Goal: Check status

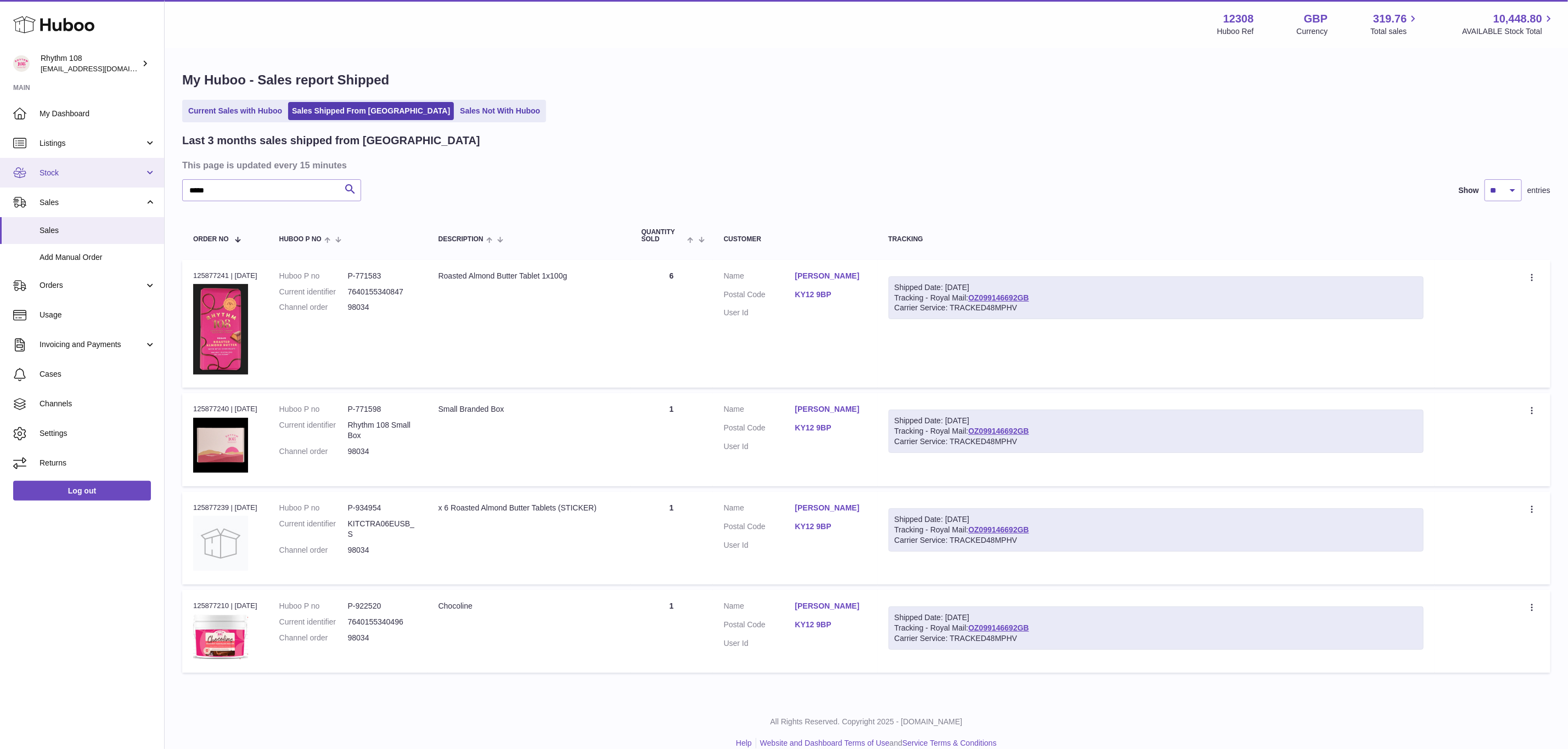
click at [34, 173] on link "Stock" at bounding box center [82, 173] width 164 height 30
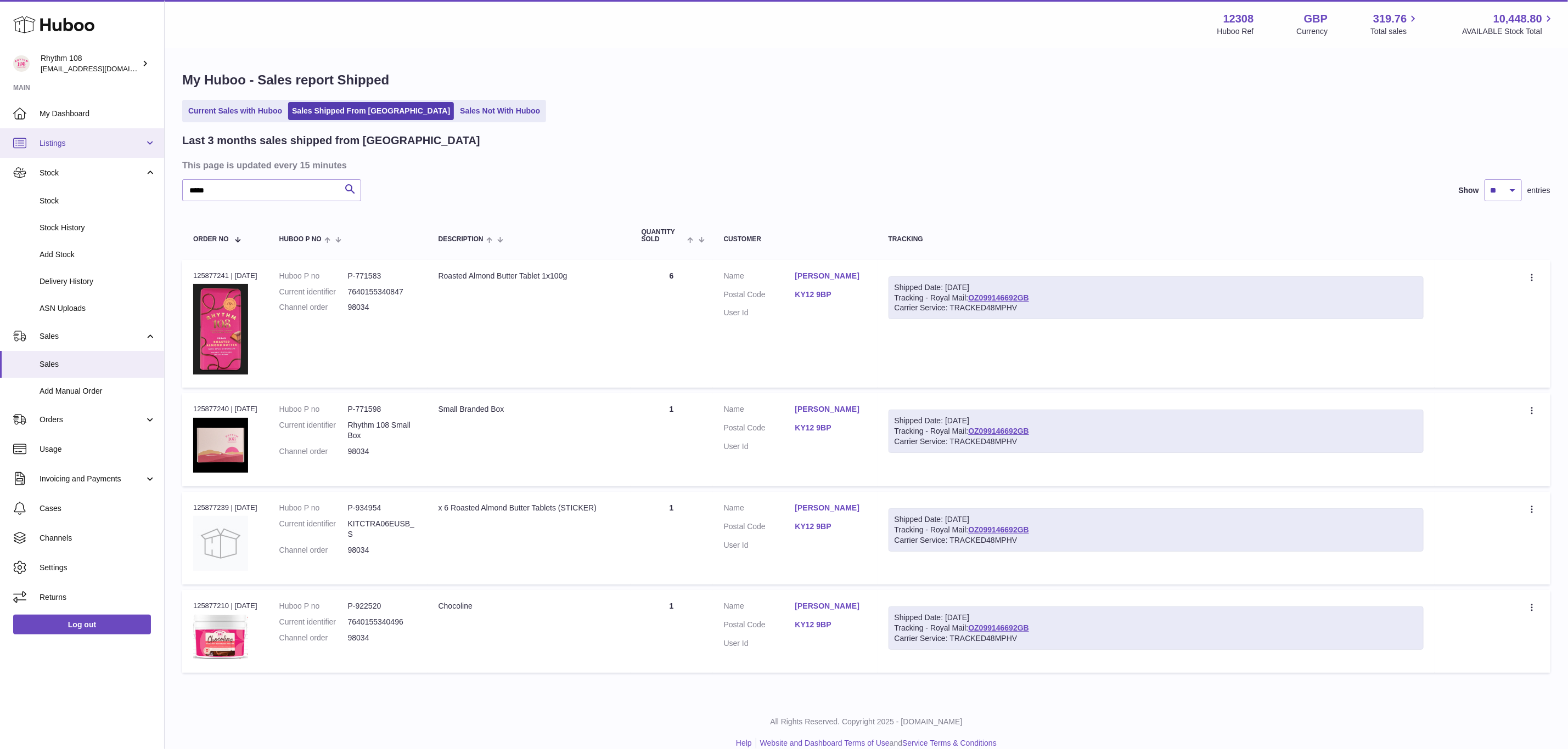
click at [45, 150] on link "Listings" at bounding box center [82, 143] width 164 height 30
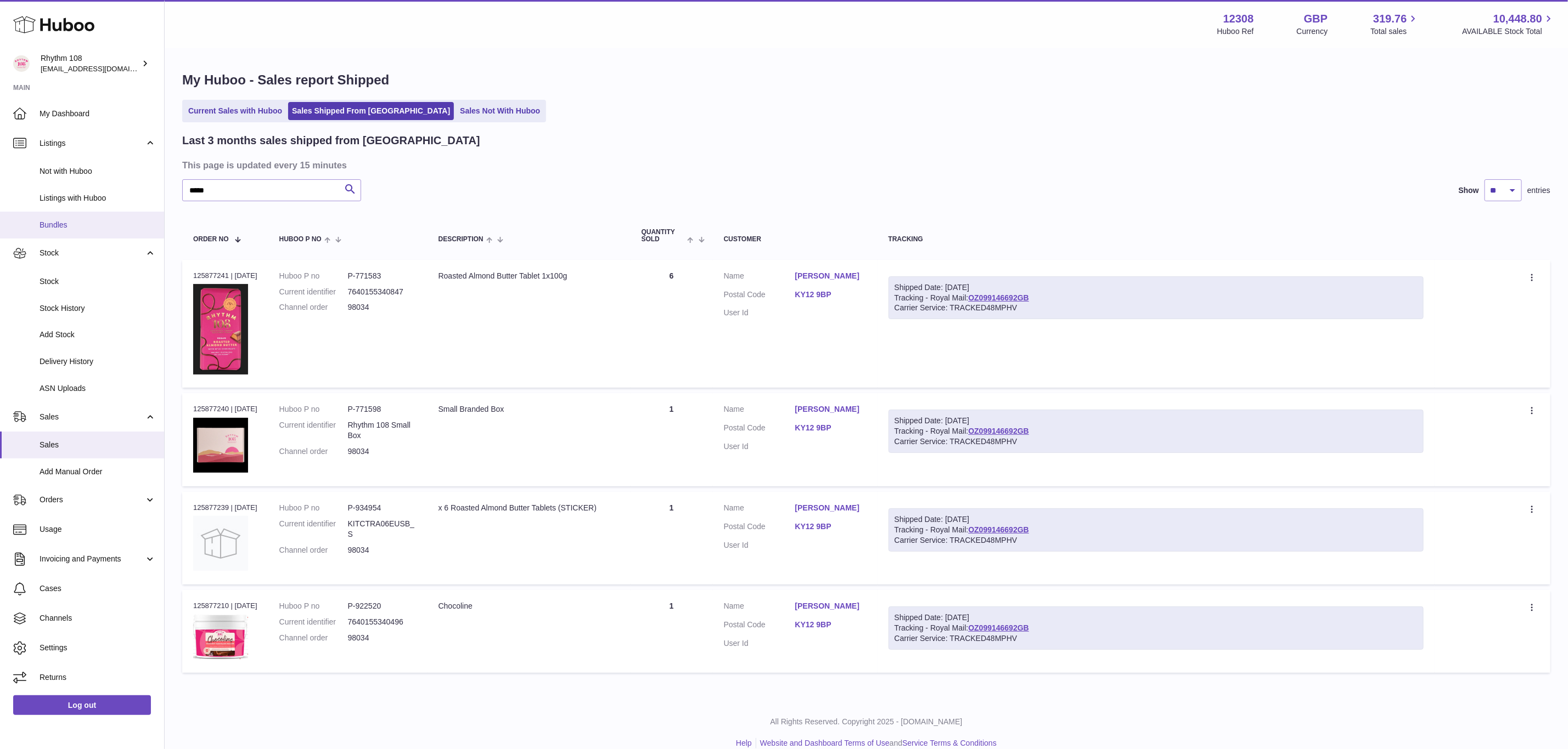
click at [57, 218] on link "Bundles" at bounding box center [82, 225] width 164 height 27
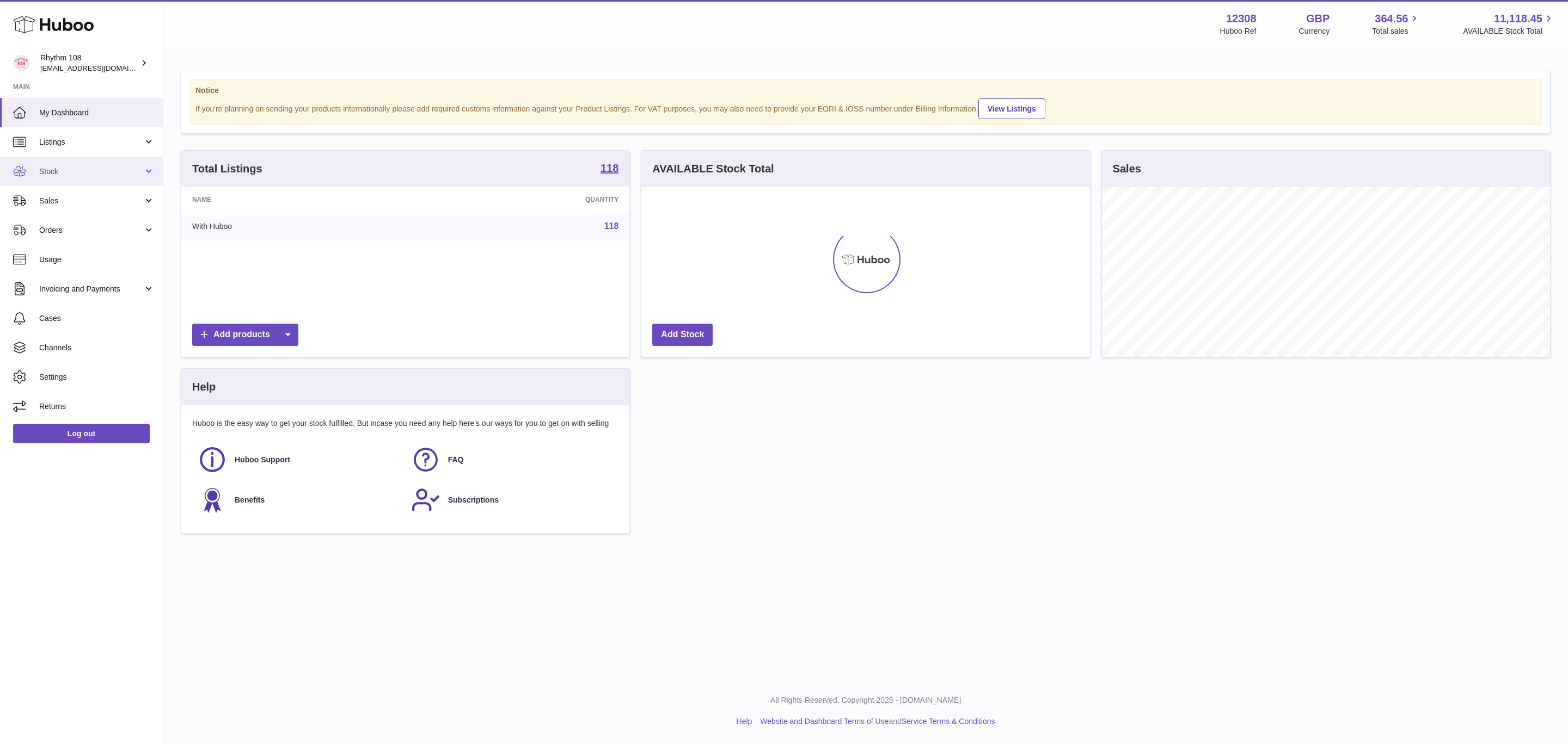
scroll to position [543954, 544041]
click at [59, 170] on span "Stock" at bounding box center [91, 171] width 104 height 10
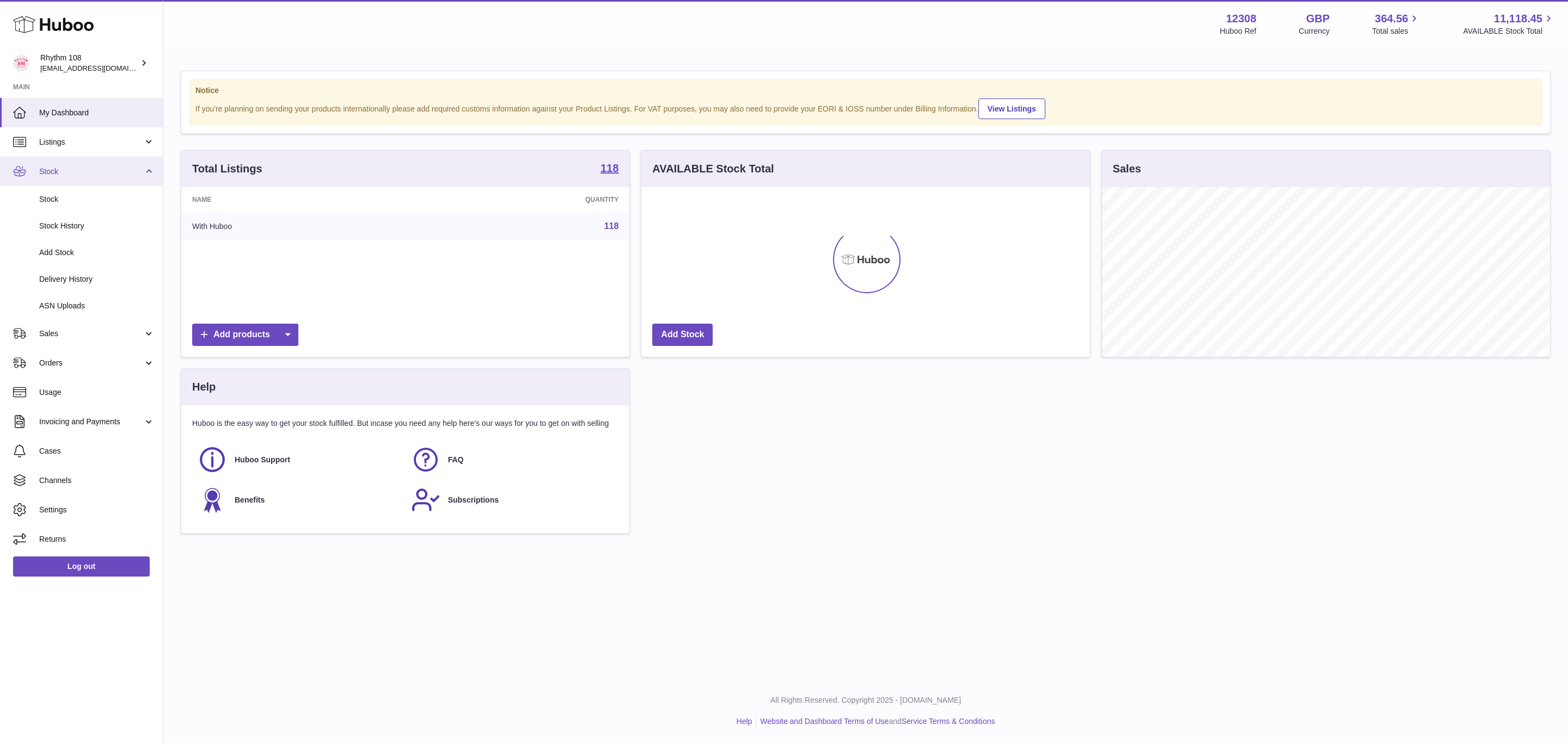
scroll to position [170, 448]
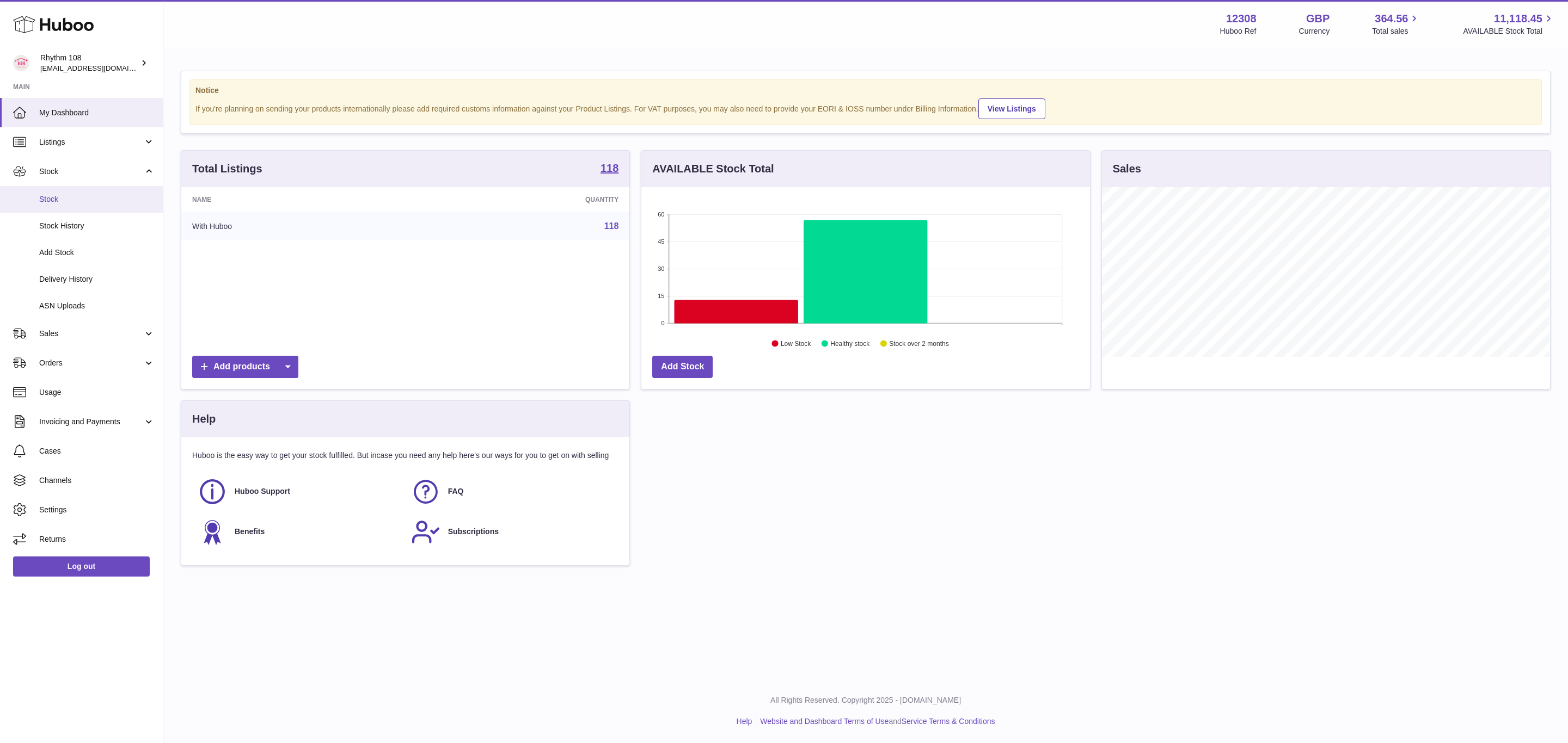
click at [64, 194] on span "Stock" at bounding box center [97, 199] width 116 height 10
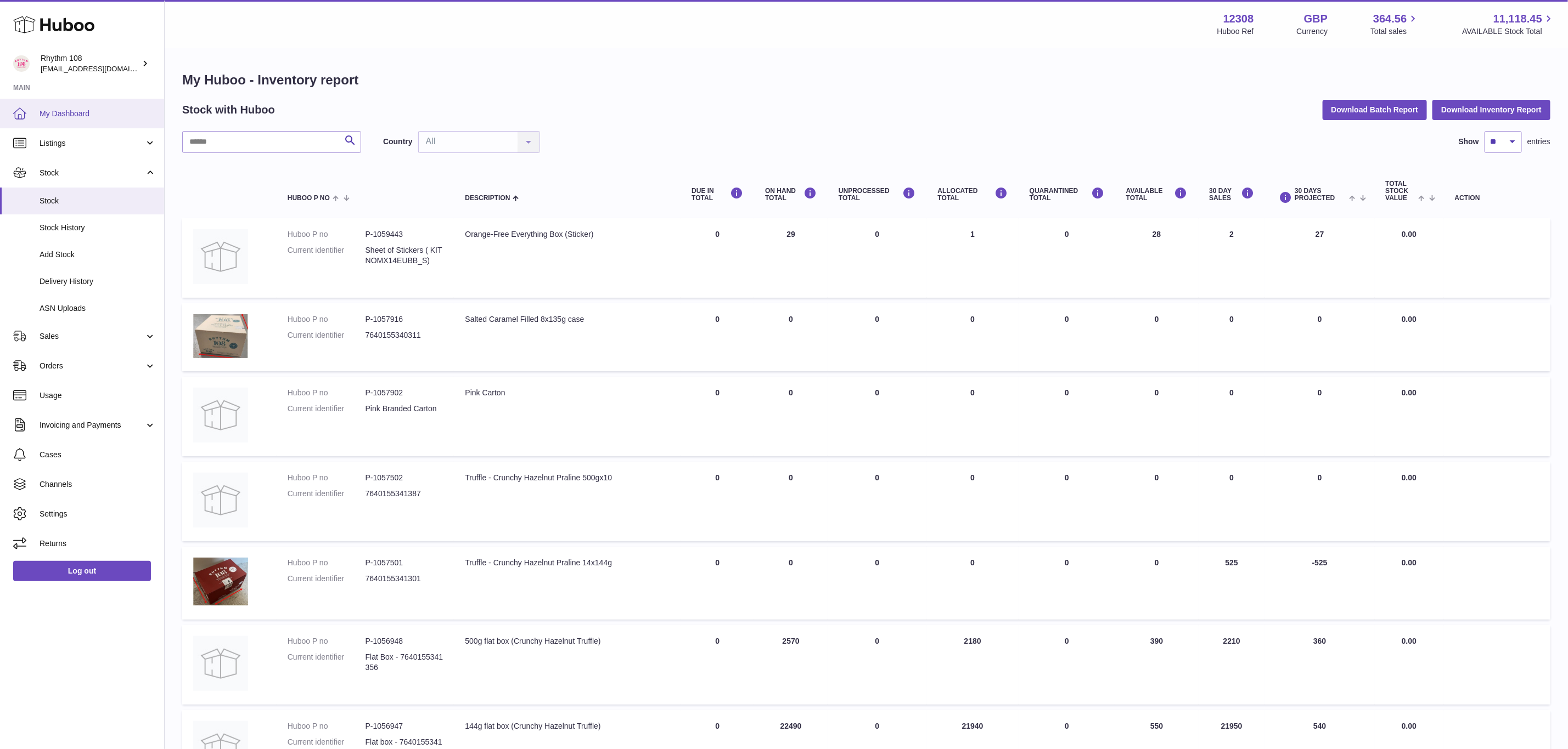
click at [69, 112] on span "My Dashboard" at bounding box center [98, 114] width 117 height 10
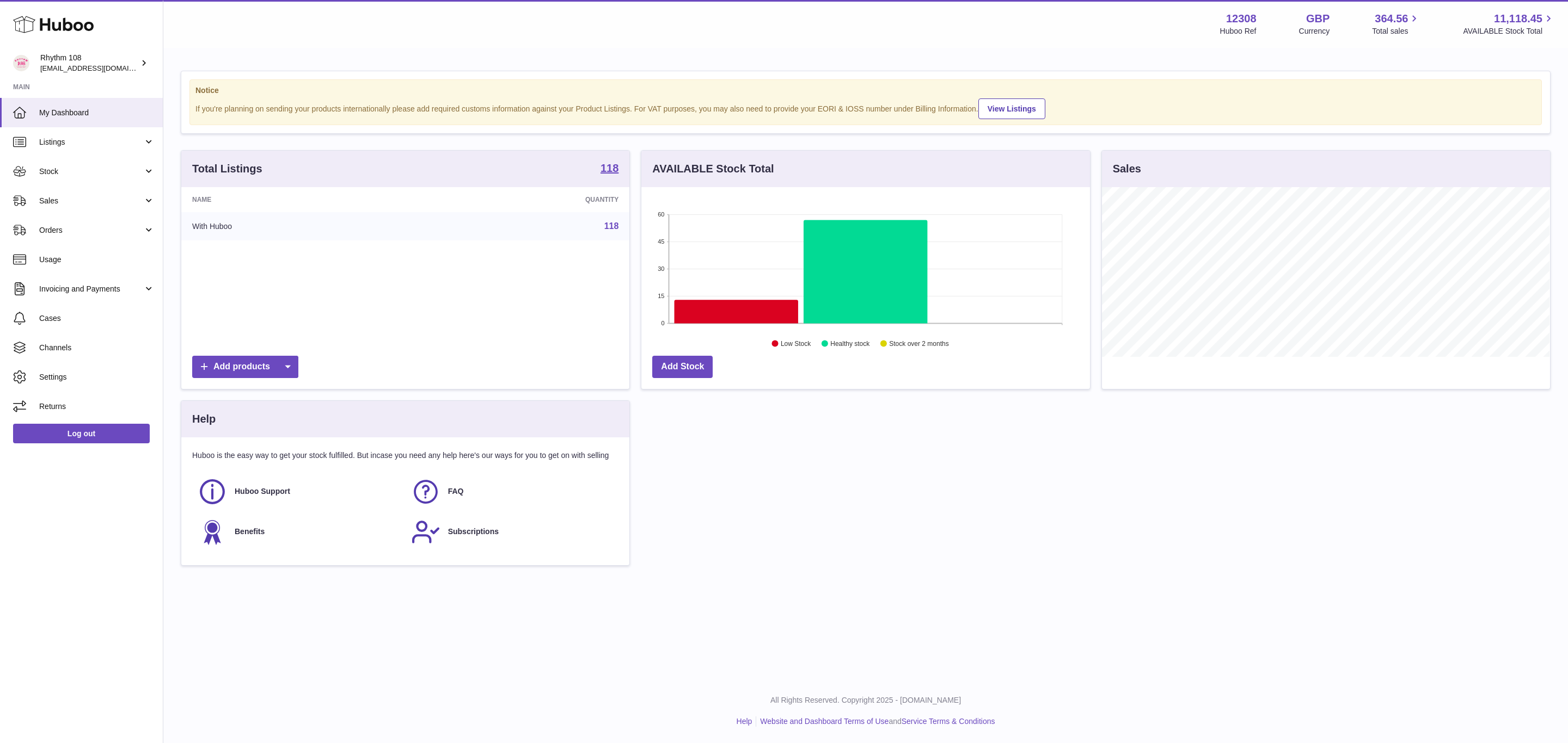
scroll to position [170, 448]
click at [62, 165] on link "Stock" at bounding box center [81, 171] width 163 height 30
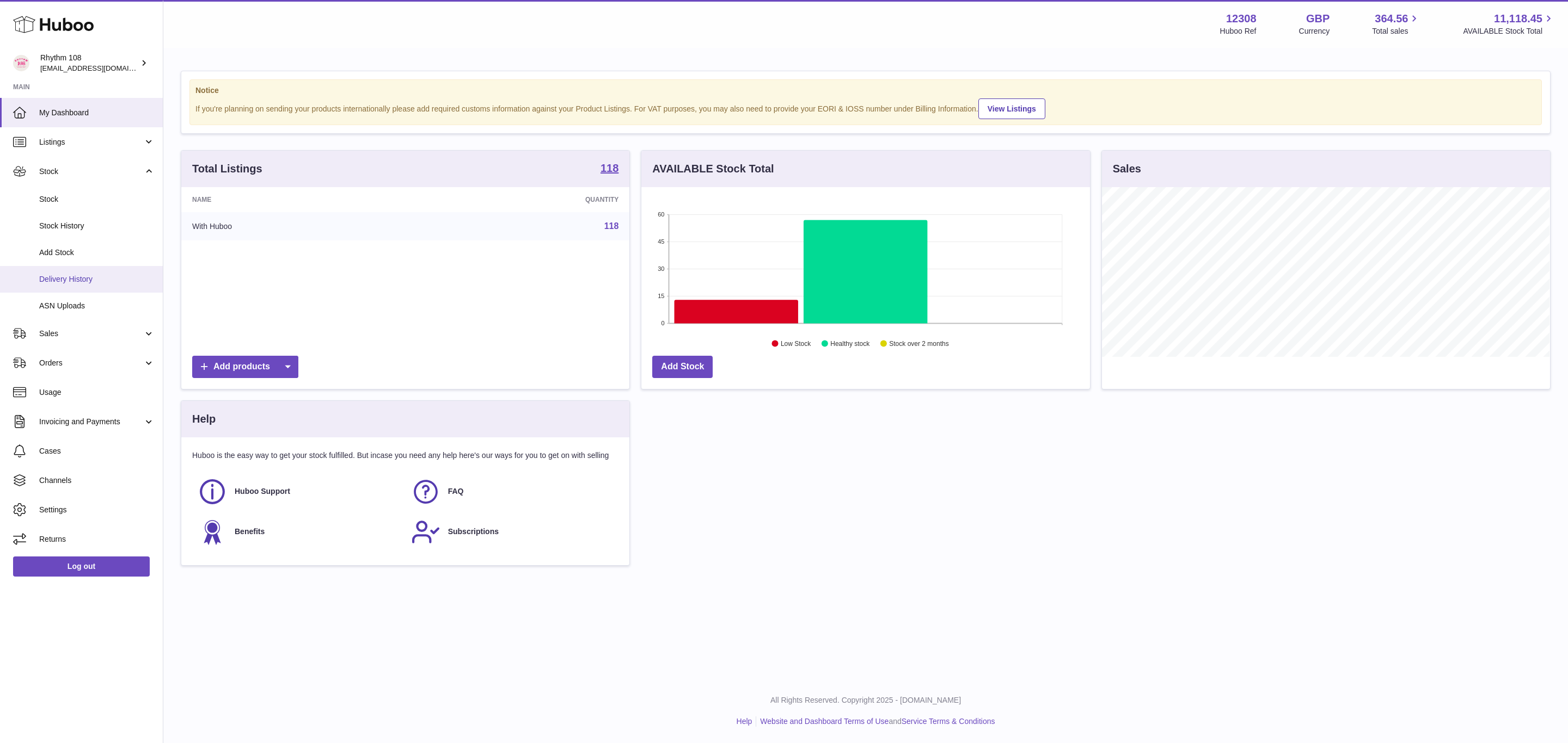
click at [67, 272] on link "Delivery History" at bounding box center [81, 279] width 163 height 27
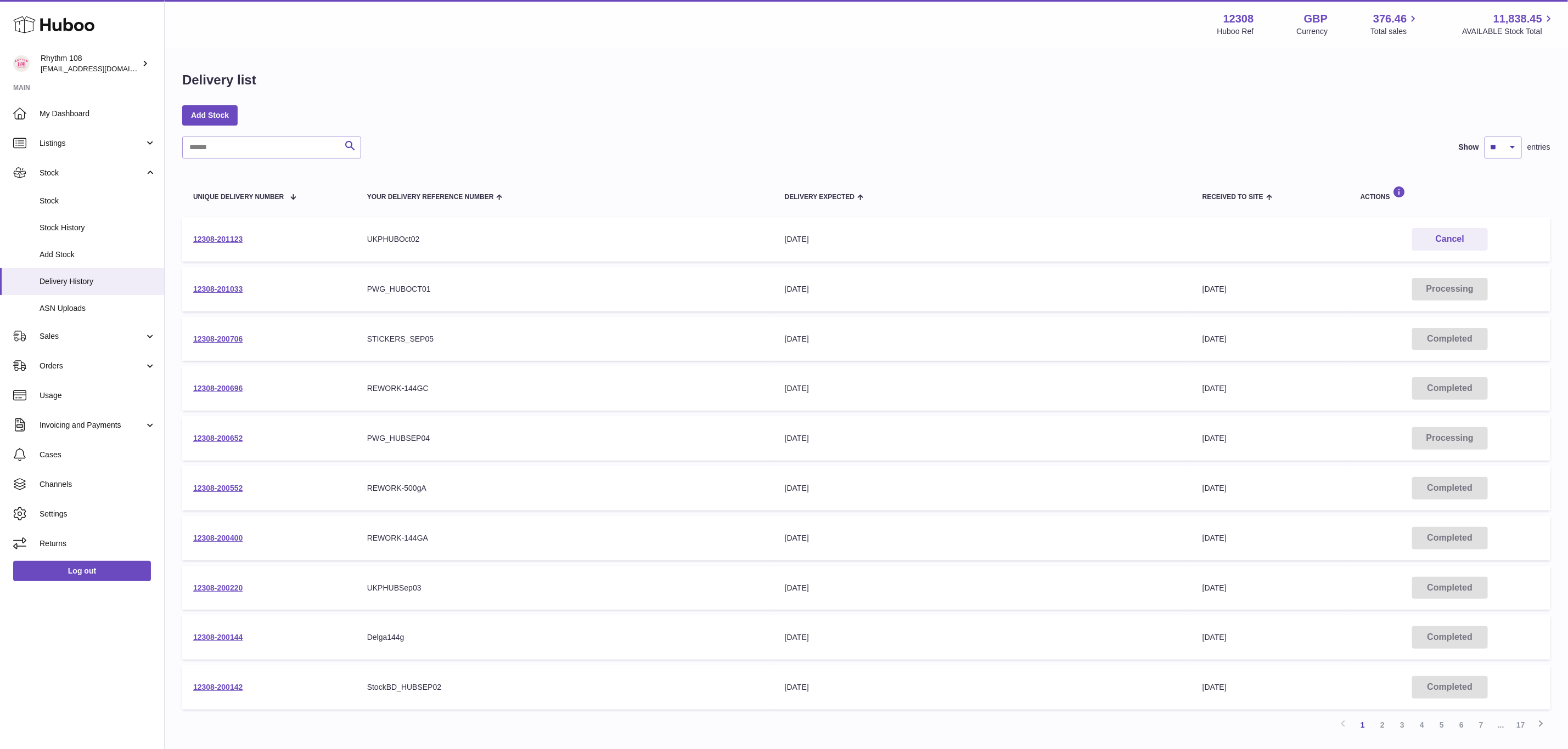
click at [214, 281] on td "12308-201033" at bounding box center [269, 289] width 174 height 44
click at [221, 288] on link "12308-201033" at bounding box center [218, 289] width 50 height 9
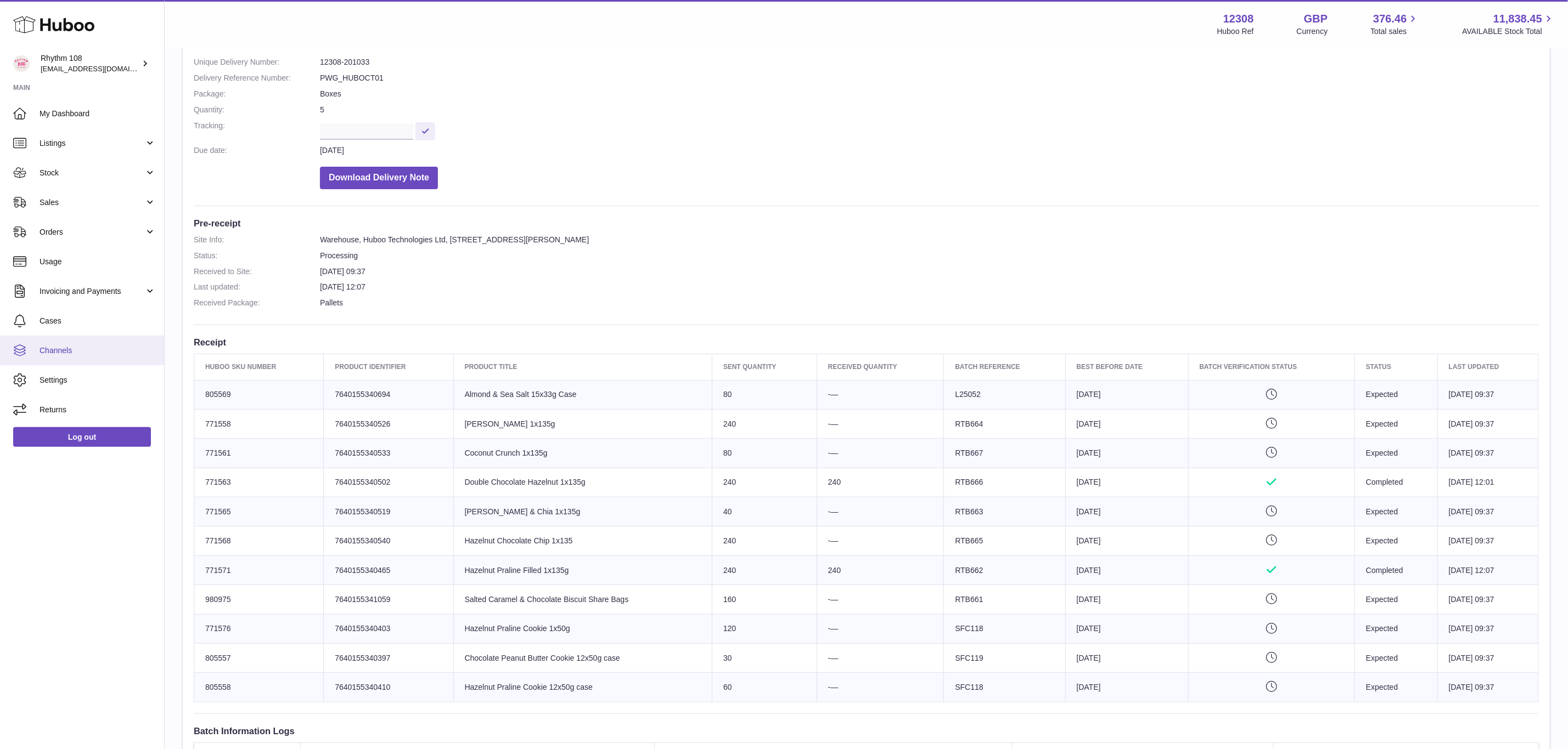
scroll to position [82, 0]
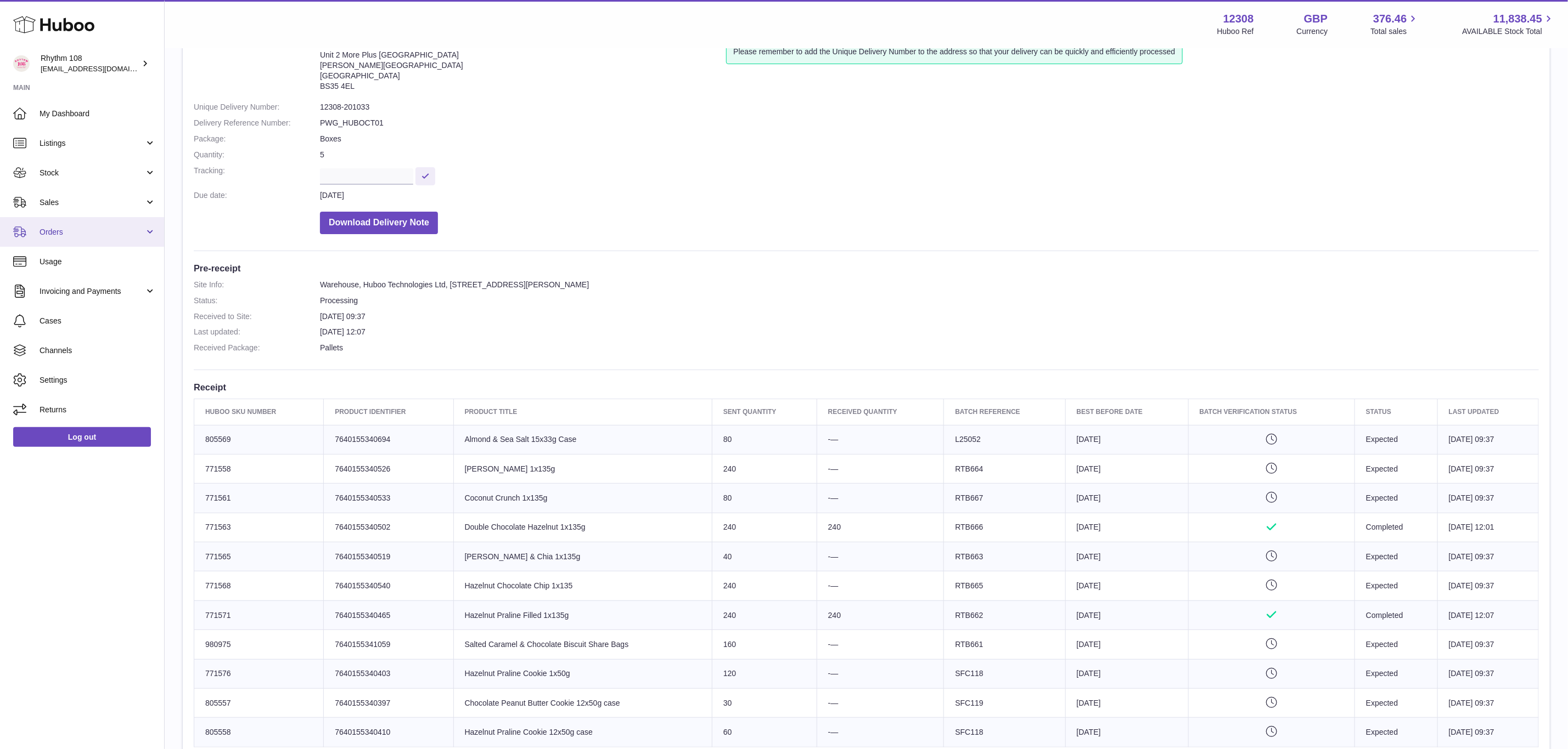
click at [55, 236] on span "Orders" at bounding box center [92, 232] width 105 height 10
